Goal: Task Accomplishment & Management: Use online tool/utility

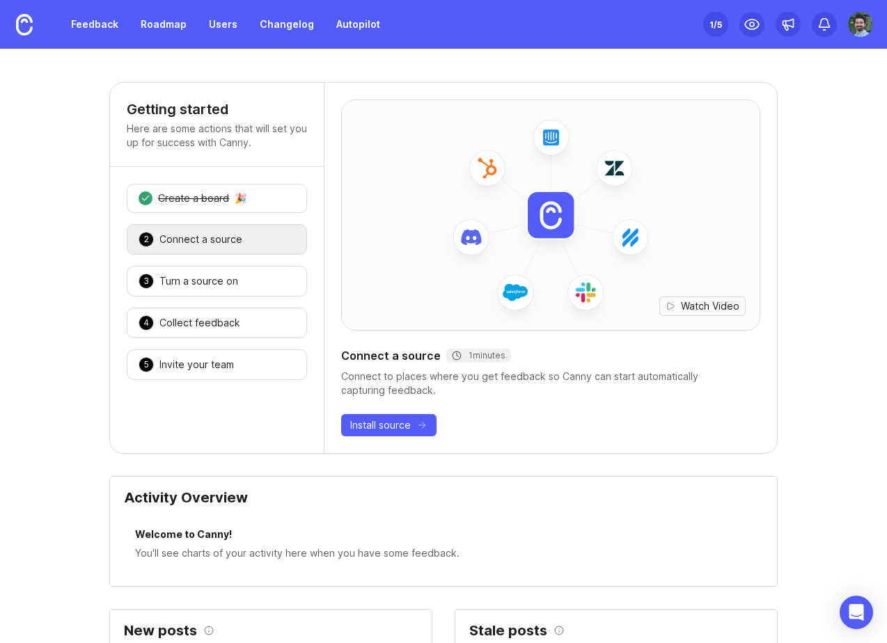
click at [717, 28] on div "1 /5" at bounding box center [716, 24] width 13 height 19
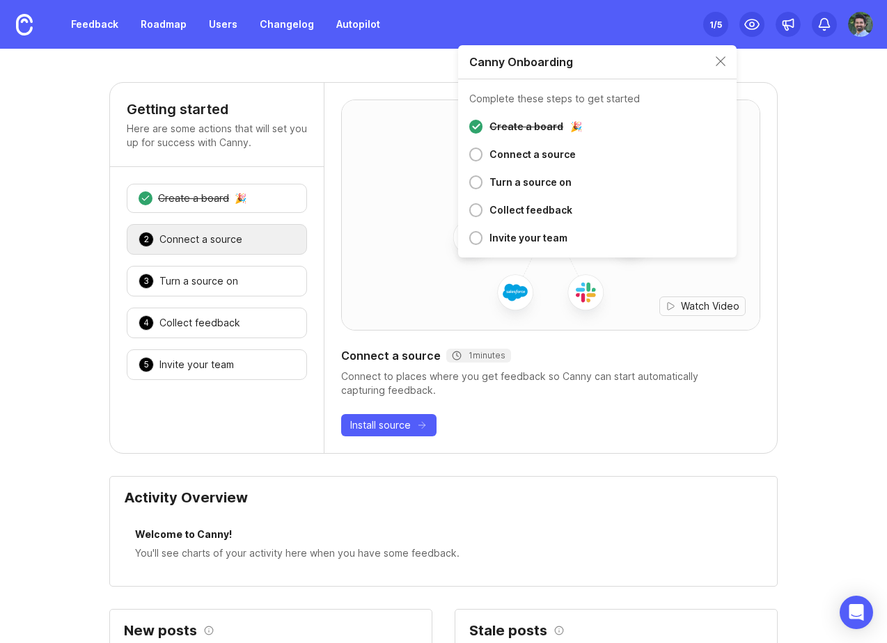
click at [558, 157] on div "Connect a source" at bounding box center [533, 154] width 86 height 17
click at [458, 155] on div "Create a board 🎉 Connect a source Turn a source on Collect feedback Invite your…" at bounding box center [597, 185] width 279 height 145
click at [473, 155] on div at bounding box center [475, 155] width 13 height 14
click at [441, 388] on div "Connect to places where you get feedback so Canny can start automatically captu…" at bounding box center [550, 384] width 419 height 28
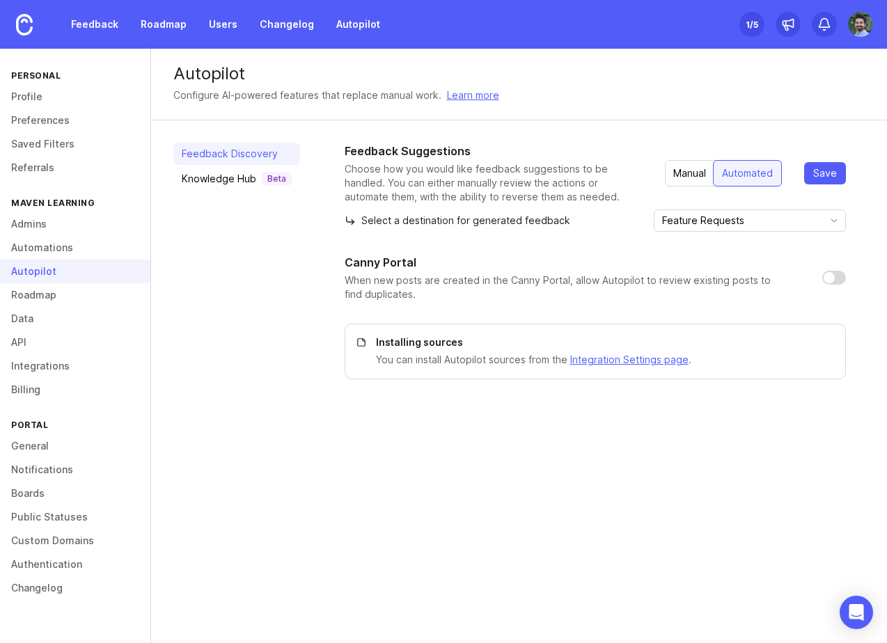
click at [397, 359] on p "You can install Autopilot sources from the Integration Settings page ." at bounding box center [602, 359] width 453 height 15
click at [274, 186] on link "Knowledge Hub Beta" at bounding box center [236, 179] width 127 height 22
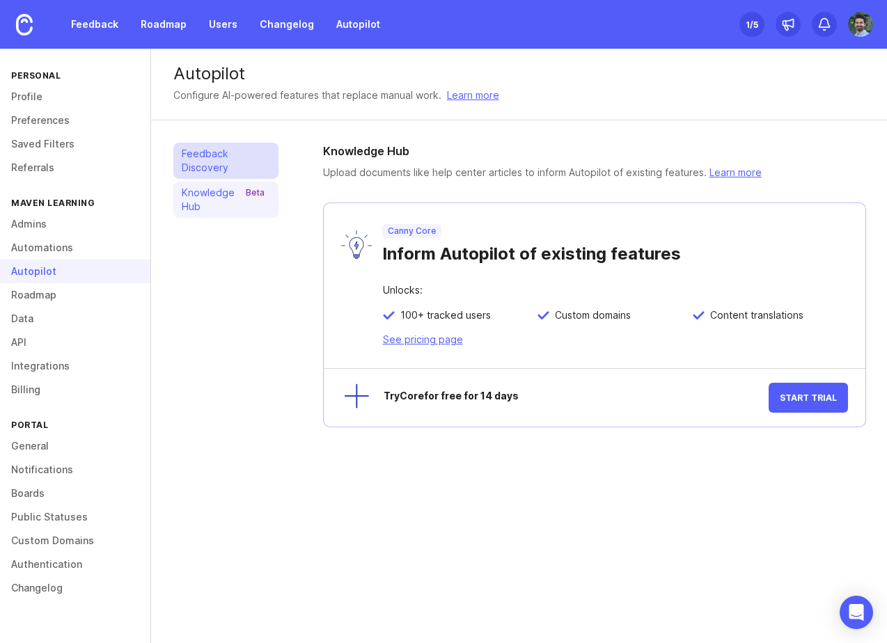
click at [252, 163] on link "Feedback Discovery" at bounding box center [225, 161] width 105 height 36
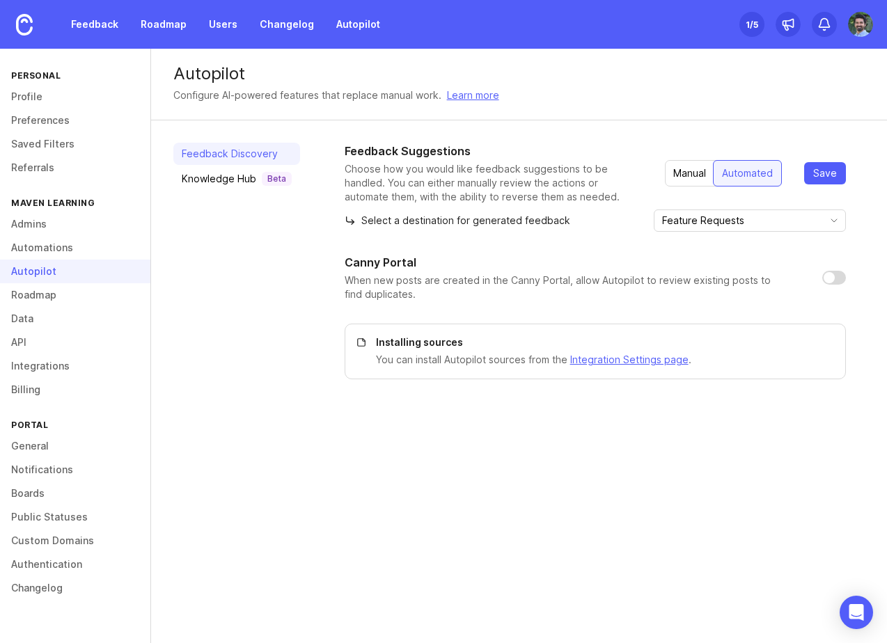
click at [753, 30] on div "1 /5" at bounding box center [752, 24] width 13 height 19
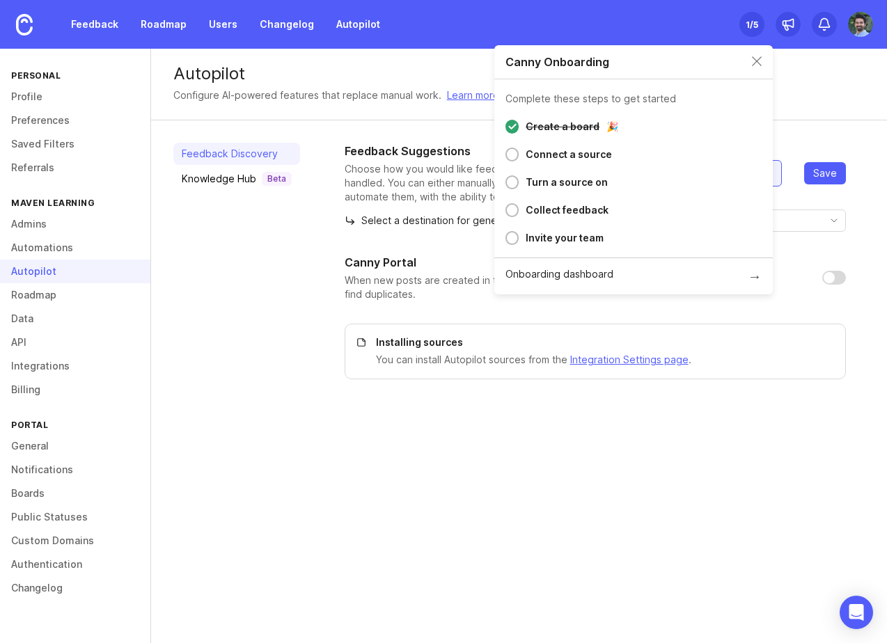
click at [583, 182] on div "Turn a source on" at bounding box center [567, 182] width 82 height 17
click at [510, 186] on div at bounding box center [512, 182] width 13 height 14
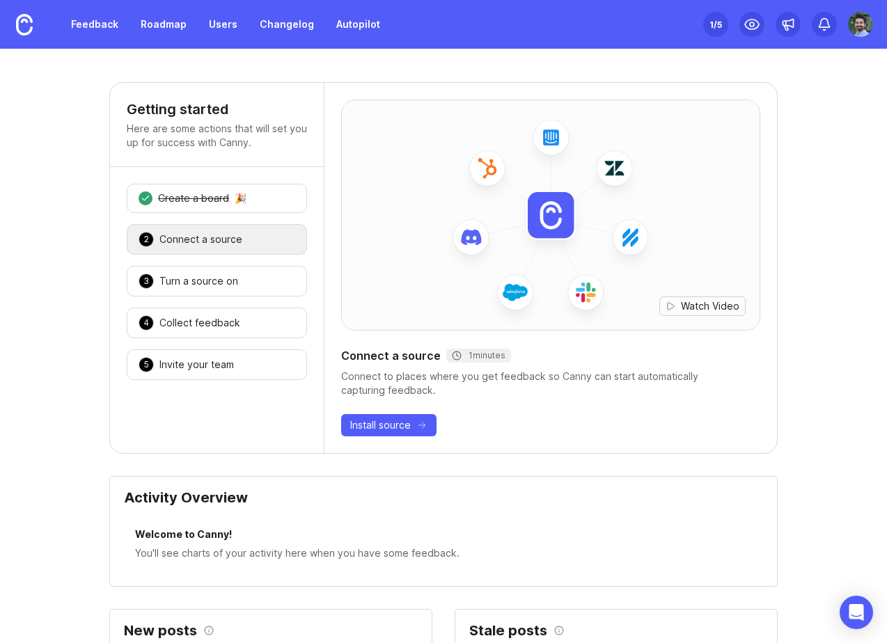
click at [683, 315] on button "Watch Video" at bounding box center [702, 306] width 86 height 19
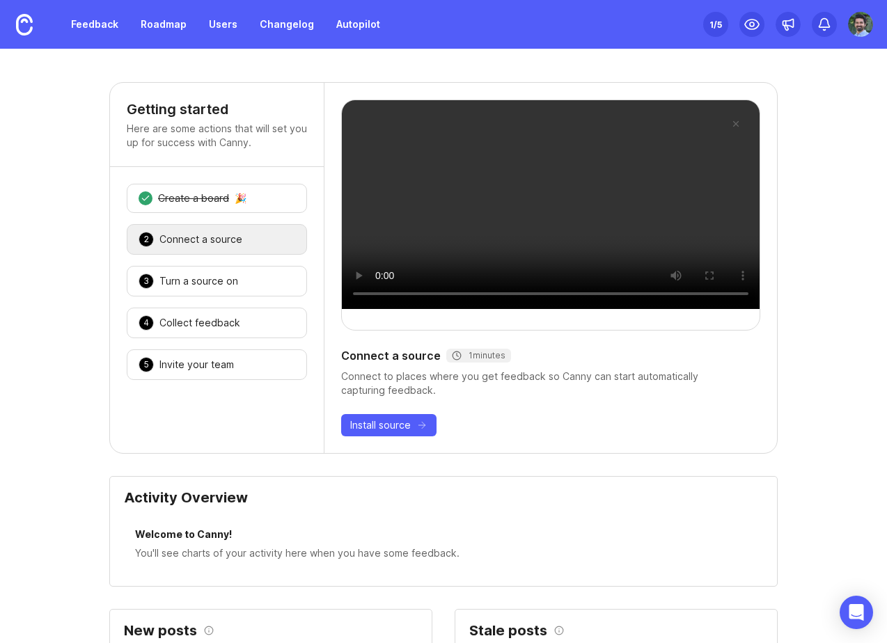
click at [593, 253] on video at bounding box center [551, 204] width 418 height 209
click at [359, 32] on link "Autopilot" at bounding box center [358, 24] width 61 height 25
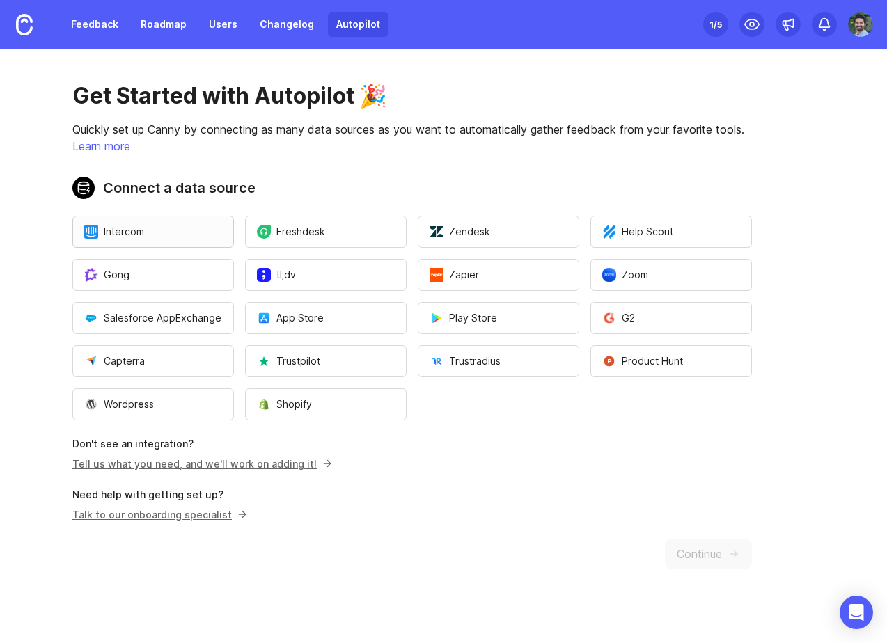
click at [177, 235] on button "Intercom" at bounding box center [153, 232] width 162 height 32
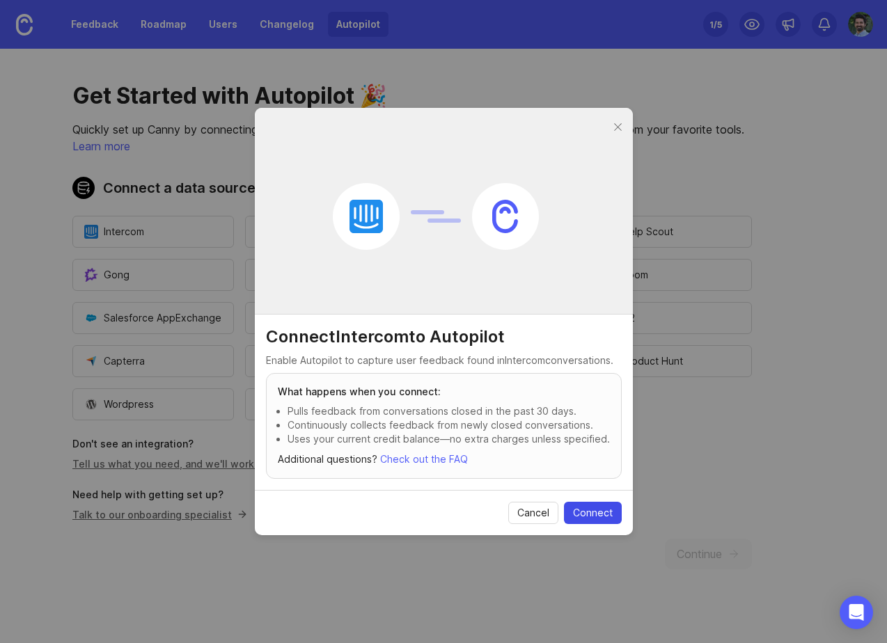
click at [578, 510] on span "Connect" at bounding box center [593, 513] width 40 height 14
